Goal: Complete application form

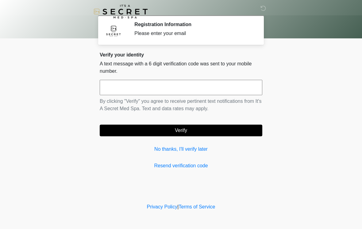
click at [229, 88] on input "text" at bounding box center [181, 87] width 163 height 15
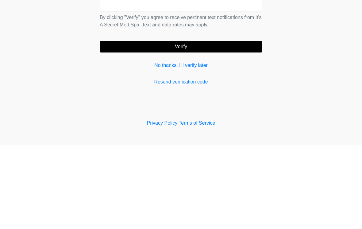
click at [168, 145] on link "No thanks, I'll verify later" at bounding box center [181, 148] width 163 height 7
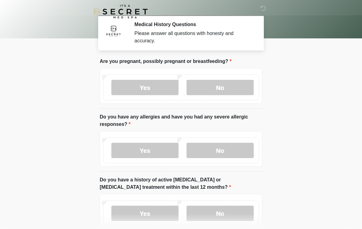
click at [238, 88] on label "No" at bounding box center [220, 87] width 67 height 15
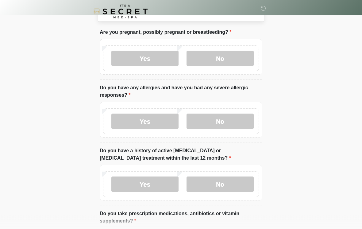
click at [171, 124] on label "Yes" at bounding box center [144, 121] width 67 height 15
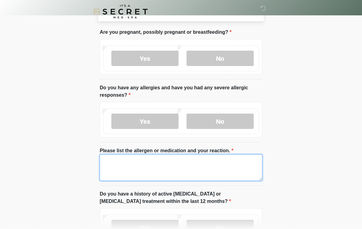
click at [195, 162] on textarea "Please list the allergen or medication and your reaction." at bounding box center [181, 167] width 163 height 26
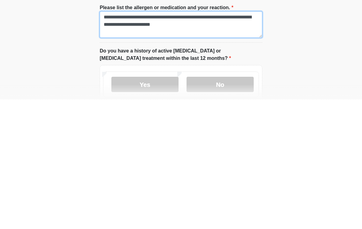
scroll to position [60, 0]
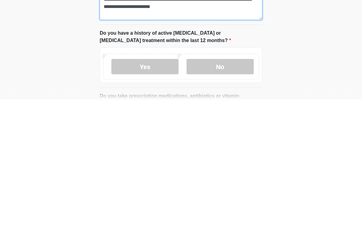
type textarea "**********"
click at [241, 188] on label "No" at bounding box center [220, 195] width 67 height 15
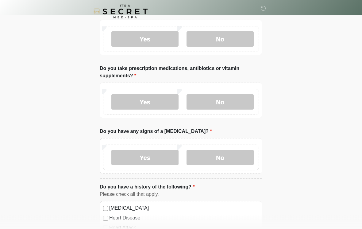
scroll to position [217, 0]
click at [152, 101] on label "Yes" at bounding box center [144, 101] width 67 height 15
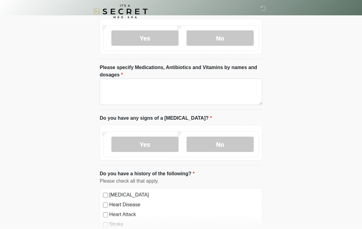
scroll to position [291, 0]
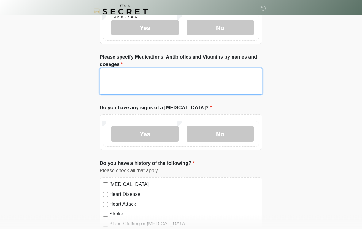
click at [235, 79] on textarea "Please specify Medications, Antibiotics and Vitamins by names and dosages" at bounding box center [181, 81] width 163 height 26
type textarea "**********"
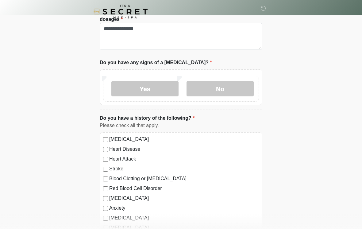
click at [248, 87] on label "No" at bounding box center [220, 88] width 67 height 15
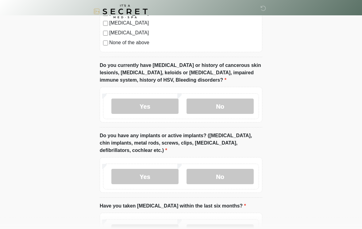
scroll to position [542, 0]
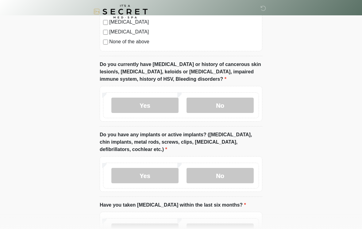
click at [141, 106] on label "Yes" at bounding box center [144, 105] width 67 height 15
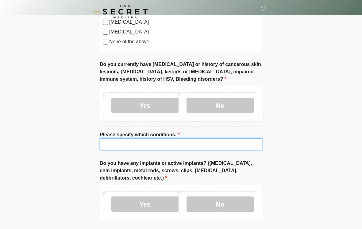
click at [201, 141] on input "Please specify which conditions." at bounding box center [181, 144] width 163 height 12
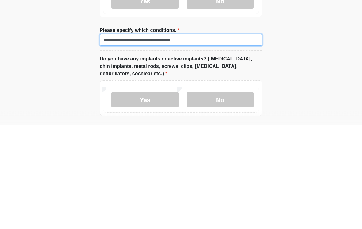
scroll to position [543, 0]
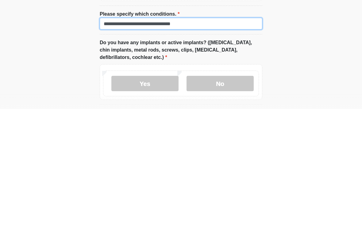
type input "**********"
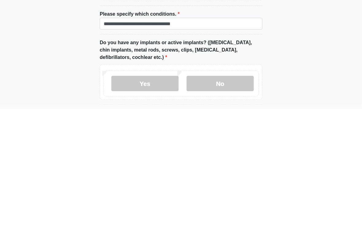
click at [236, 196] on label "No" at bounding box center [220, 203] width 67 height 15
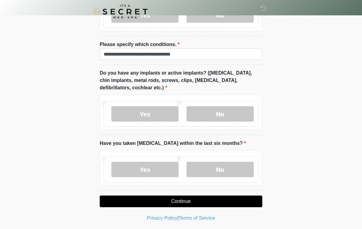
click at [219, 166] on label "No" at bounding box center [220, 169] width 67 height 15
click at [229, 202] on button "Continue" at bounding box center [181, 201] width 163 height 12
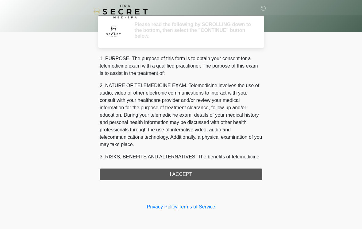
scroll to position [0, 0]
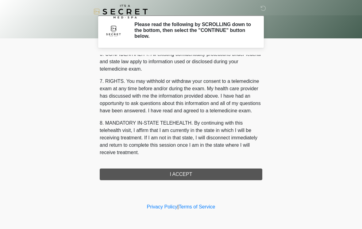
click at [206, 174] on div "1. PURPOSE. The purpose of this form is to obtain your consent for a telemedici…" at bounding box center [181, 117] width 163 height 125
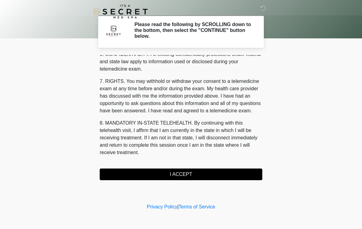
click at [225, 176] on button "I ACCEPT" at bounding box center [181, 174] width 163 height 12
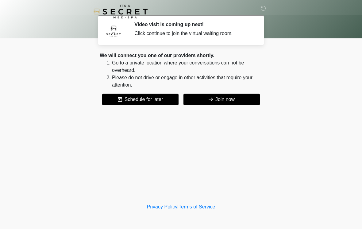
click at [250, 99] on button "Join now" at bounding box center [221, 100] width 76 height 12
